Goal: Information Seeking & Learning: Learn about a topic

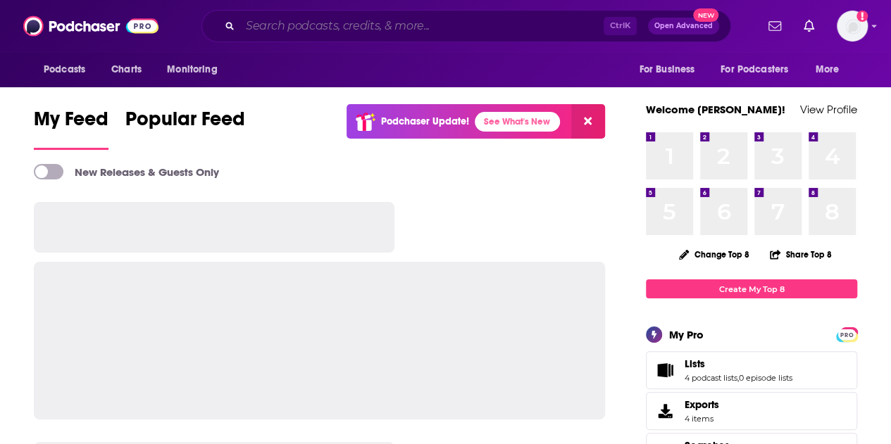
click at [311, 27] on input "Search podcasts, credits, & more..." at bounding box center [421, 26] width 363 height 23
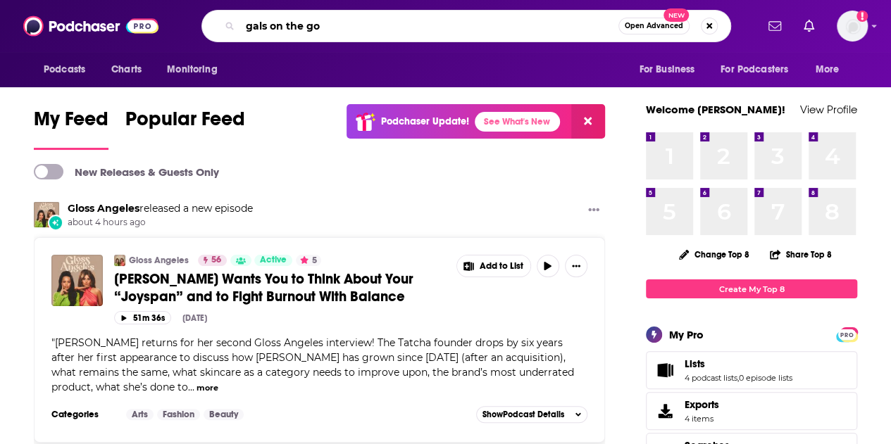
type input "gals on the go"
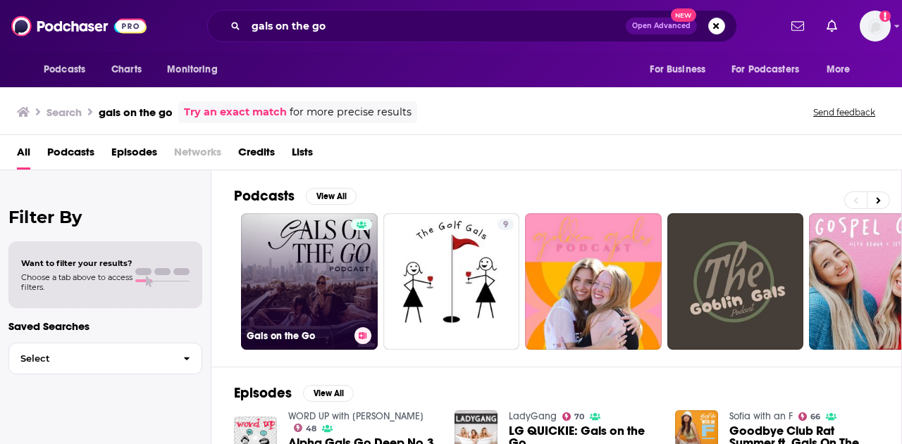
click at [325, 273] on link "Gals on the Go" at bounding box center [309, 281] width 137 height 137
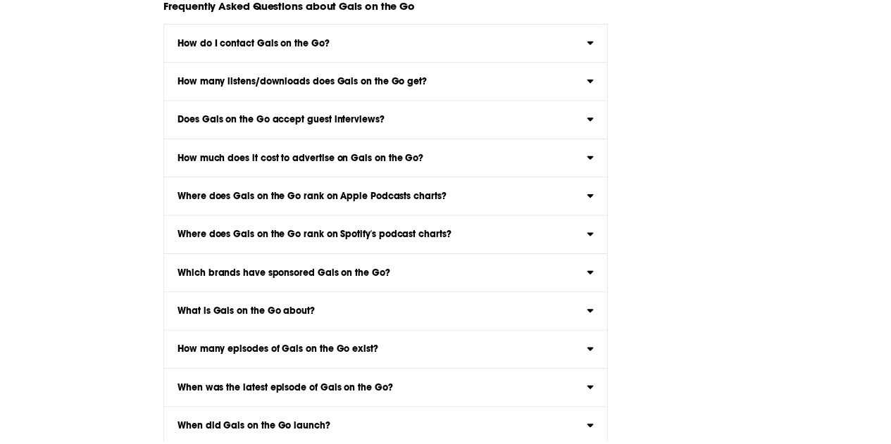
scroll to position [7936, 0]
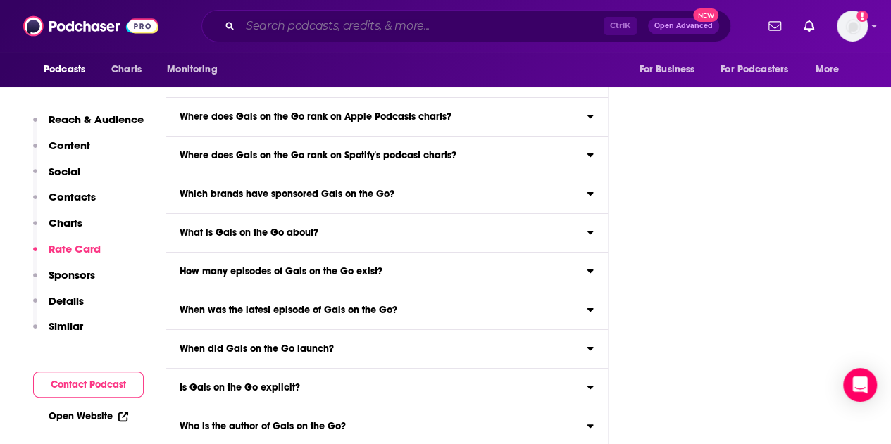
click at [278, 23] on input "Search podcasts, credits, & more..." at bounding box center [421, 26] width 363 height 23
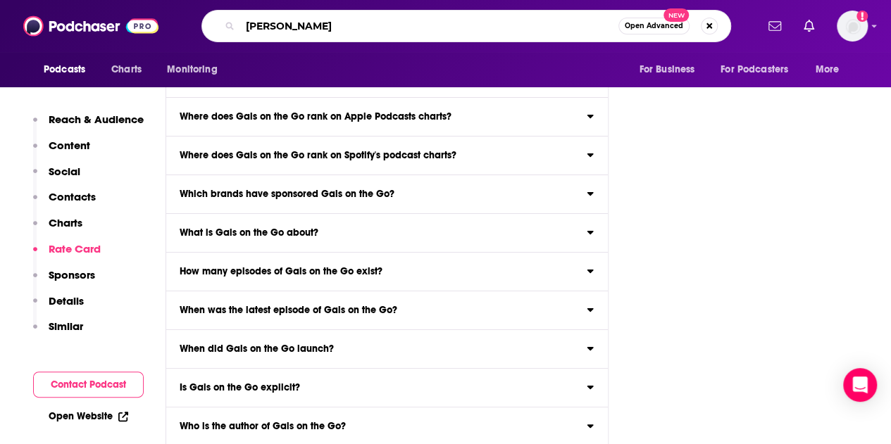
type input "[PERSON_NAME]"
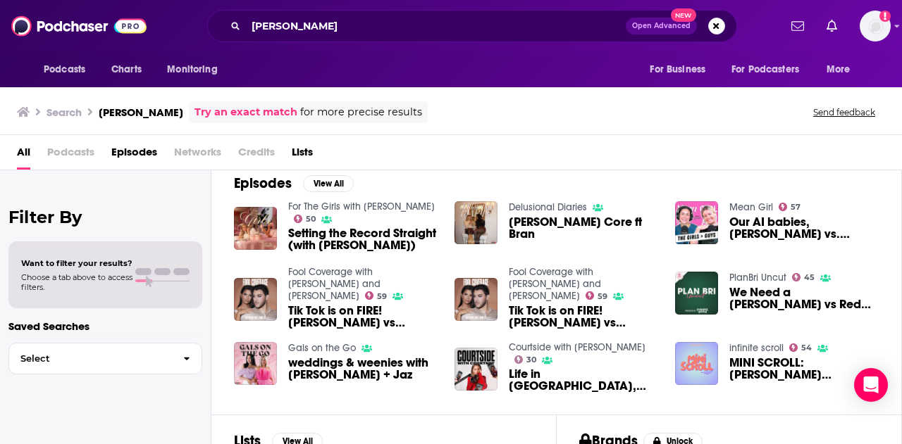
scroll to position [15, 0]
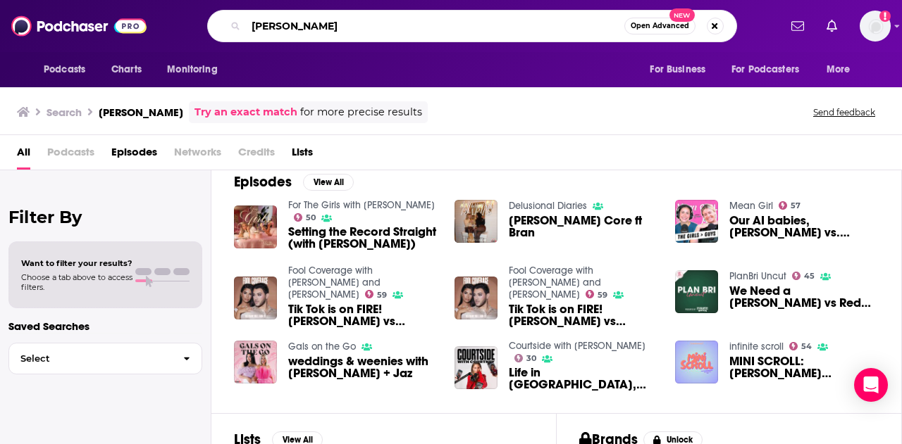
drag, startPoint x: 315, startPoint y: 23, endPoint x: 202, endPoint y: 24, distance: 112.7
click at [202, 24] on div "[PERSON_NAME] Open Advanced New" at bounding box center [472, 26] width 614 height 32
type input "delusional diaries"
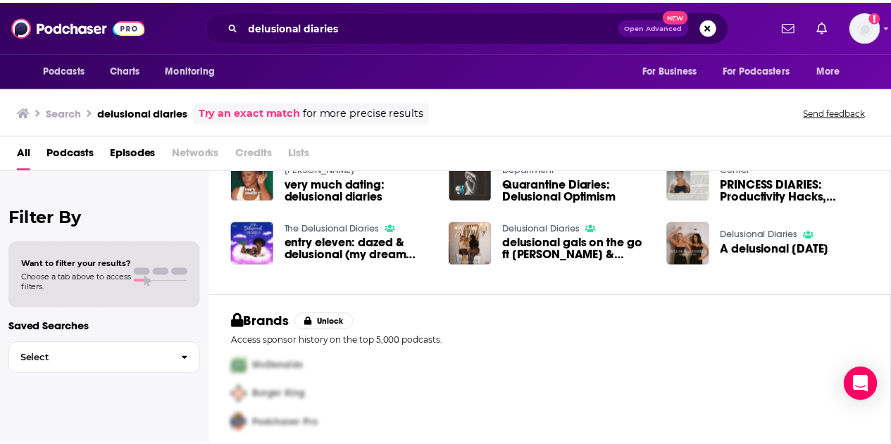
scroll to position [329, 0]
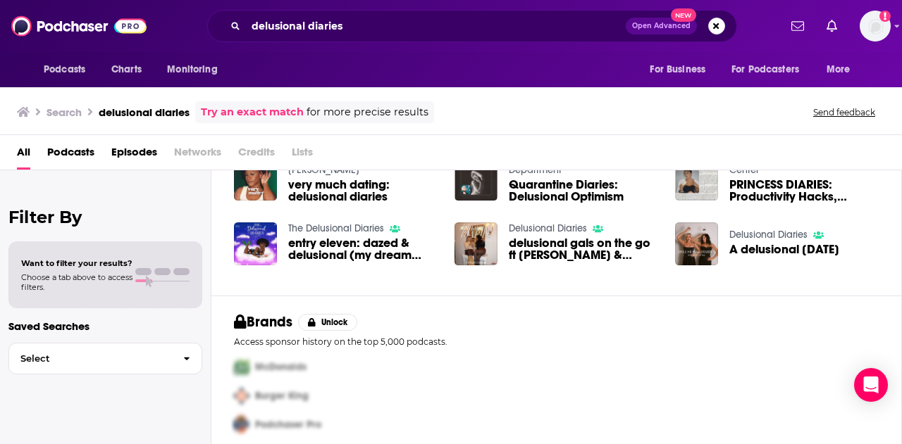
click at [738, 232] on link "Delusional Diaries" at bounding box center [768, 235] width 78 height 12
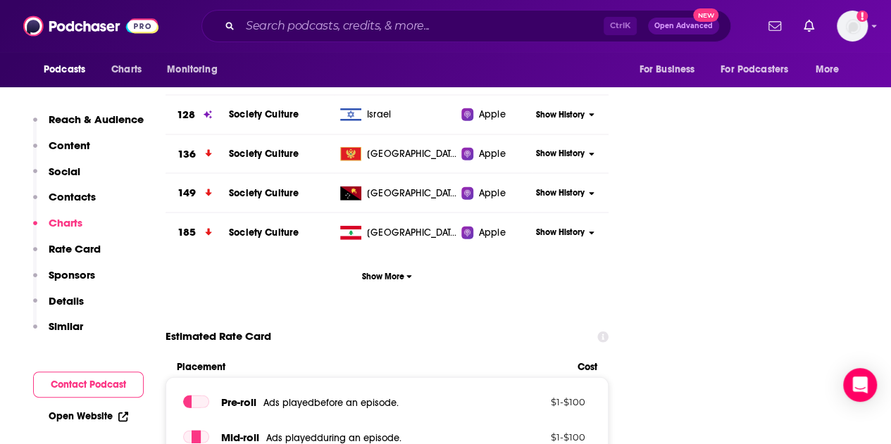
scroll to position [1693, 0]
